Goal: Find specific page/section: Find specific page/section

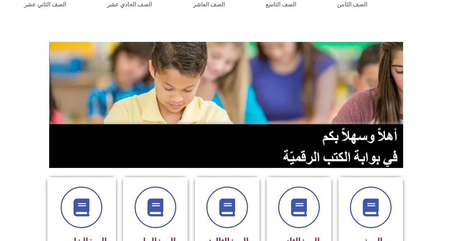
scroll to position [179, 0]
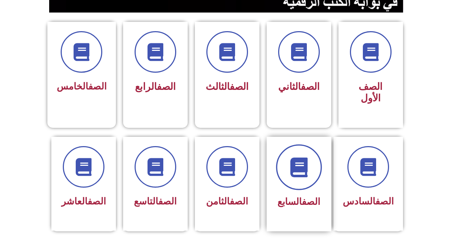
click at [310, 145] on span at bounding box center [299, 168] width 46 height 46
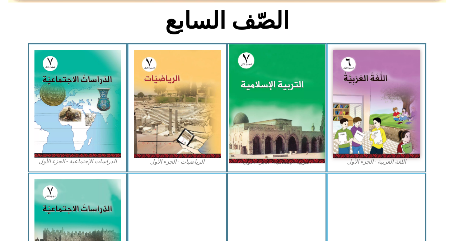
scroll to position [359, 0]
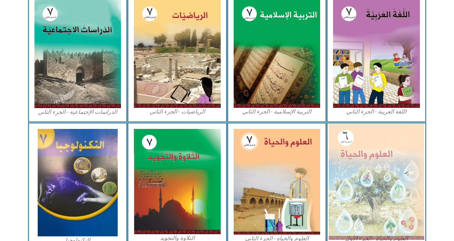
click at [372, 146] on img at bounding box center [376, 182] width 95 height 116
click at [369, 170] on img at bounding box center [376, 182] width 95 height 116
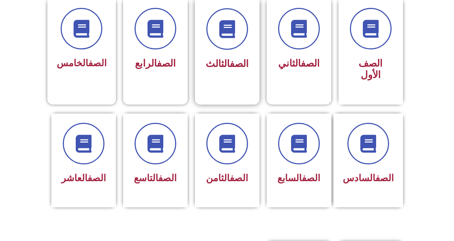
scroll to position [215, 0]
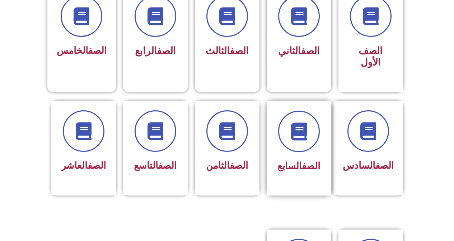
click at [279, 134] on div at bounding box center [298, 132] width 45 height 42
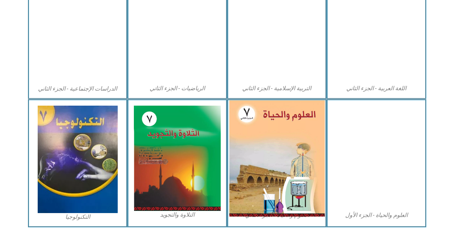
scroll to position [395, 0]
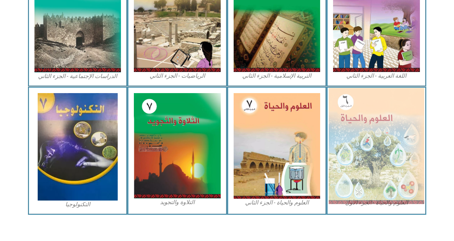
click at [354, 154] on img at bounding box center [376, 146] width 95 height 116
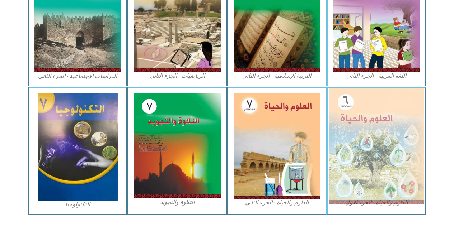
click at [400, 161] on img at bounding box center [376, 146] width 95 height 116
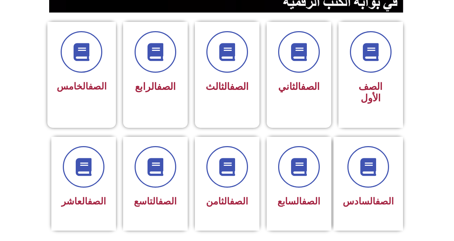
scroll to position [215, 0]
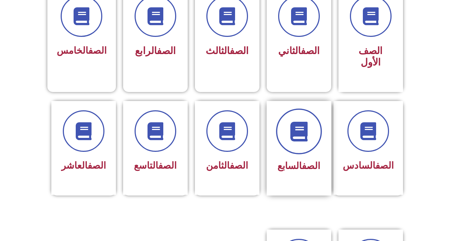
click at [307, 136] on span at bounding box center [299, 132] width 46 height 46
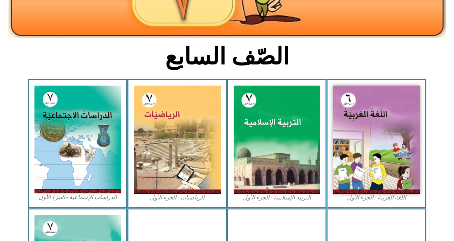
scroll to position [323, 0]
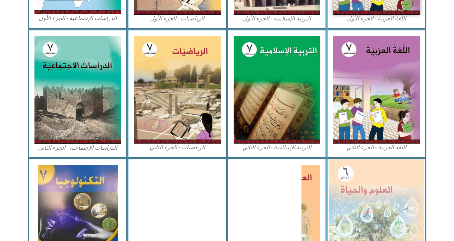
click at [365, 182] on img at bounding box center [376, 218] width 95 height 116
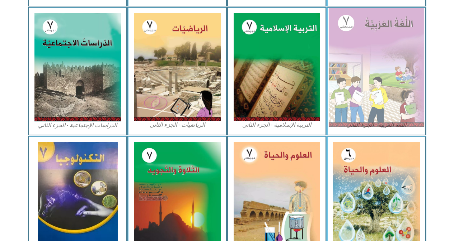
scroll to position [399, 0]
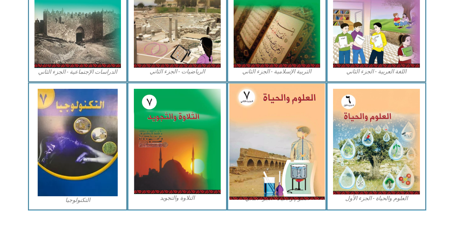
click at [274, 136] on img at bounding box center [276, 142] width 95 height 116
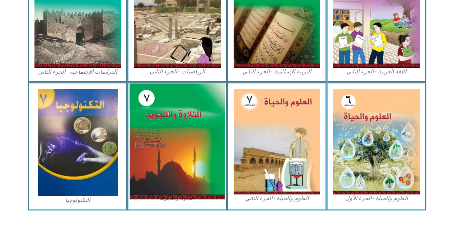
click at [170, 153] on img at bounding box center [176, 142] width 95 height 116
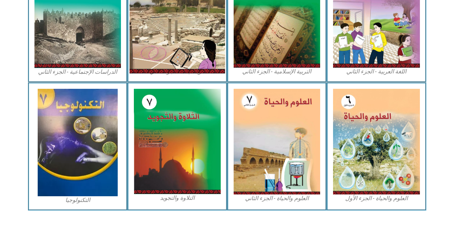
click at [187, 44] on img at bounding box center [176, 13] width 95 height 119
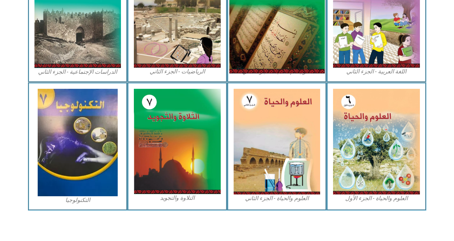
click at [266, 19] on img at bounding box center [276, 13] width 95 height 119
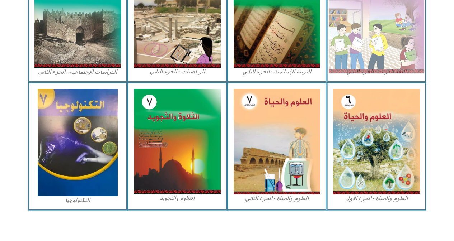
click at [391, 16] on img at bounding box center [376, 13] width 95 height 119
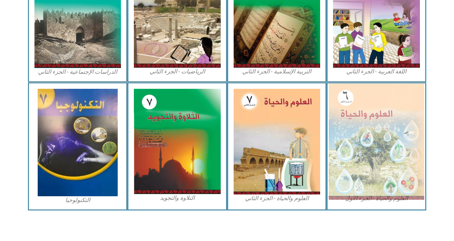
scroll to position [184, 0]
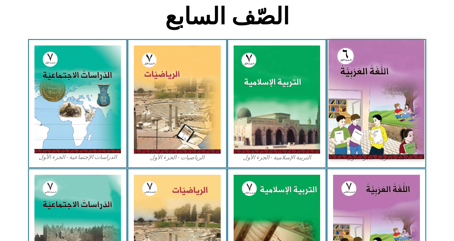
click at [349, 105] on img at bounding box center [376, 99] width 95 height 119
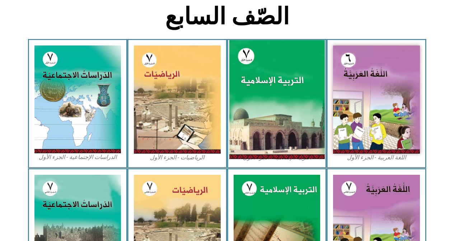
click at [255, 108] on img at bounding box center [276, 99] width 95 height 119
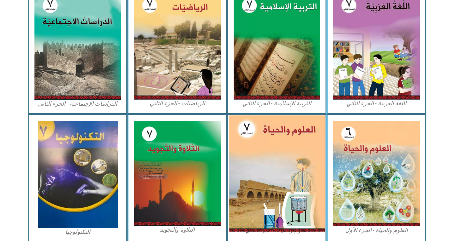
scroll to position [399, 0]
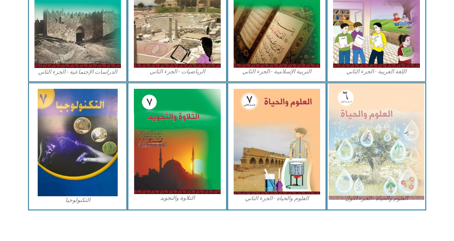
click at [404, 184] on img at bounding box center [376, 142] width 95 height 116
click at [406, 174] on img at bounding box center [376, 142] width 95 height 116
click at [407, 174] on img at bounding box center [376, 142] width 95 height 116
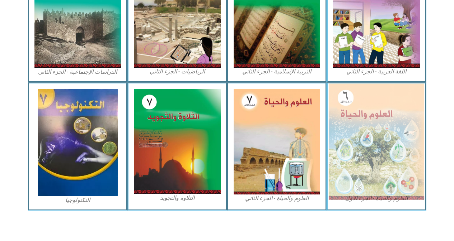
click at [407, 174] on img at bounding box center [376, 142] width 95 height 116
click at [406, 117] on img at bounding box center [376, 142] width 95 height 116
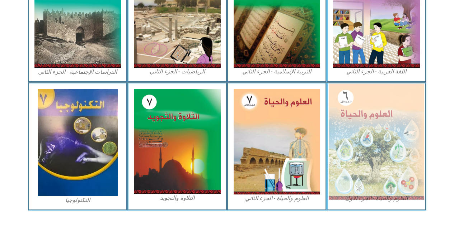
click at [406, 117] on img at bounding box center [376, 142] width 95 height 116
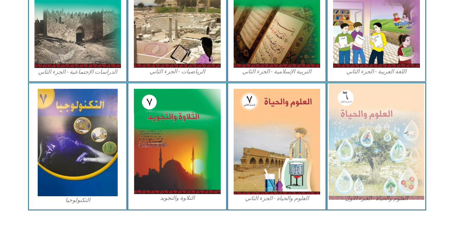
click at [406, 117] on img at bounding box center [376, 142] width 95 height 116
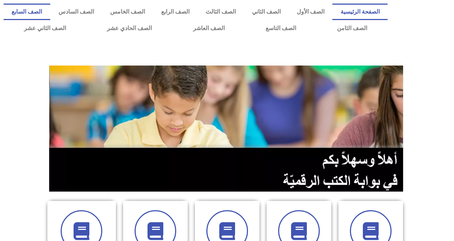
click at [50, 13] on link "الصف السابع" at bounding box center [27, 12] width 47 height 17
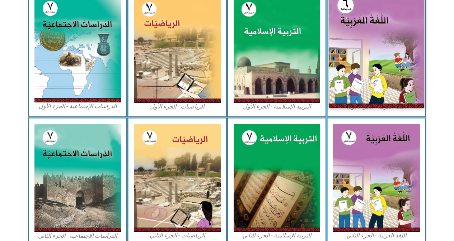
scroll to position [359, 0]
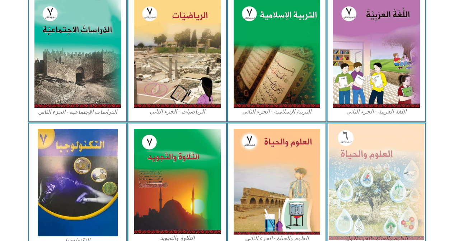
click at [378, 170] on img at bounding box center [376, 182] width 95 height 116
click at [380, 169] on img at bounding box center [376, 182] width 95 height 116
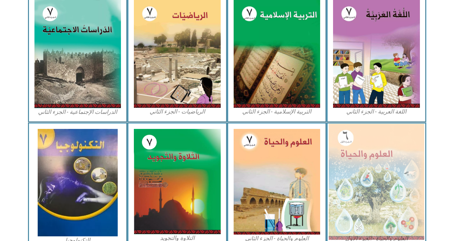
click at [380, 169] on img at bounding box center [376, 182] width 95 height 116
click at [380, 170] on img at bounding box center [376, 182] width 95 height 116
